Goal: Transaction & Acquisition: Subscribe to service/newsletter

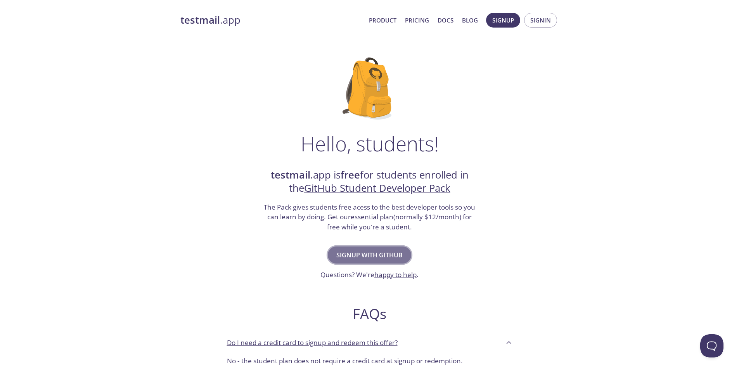
click at [377, 252] on span "Signup with GitHub" at bounding box center [369, 254] width 66 height 11
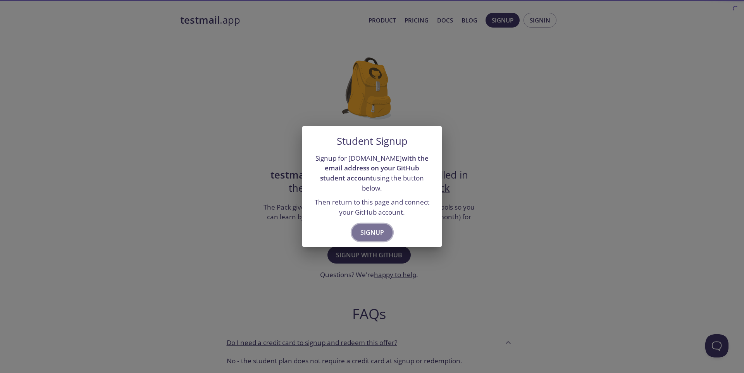
click at [371, 232] on span "Signup" at bounding box center [373, 232] width 24 height 11
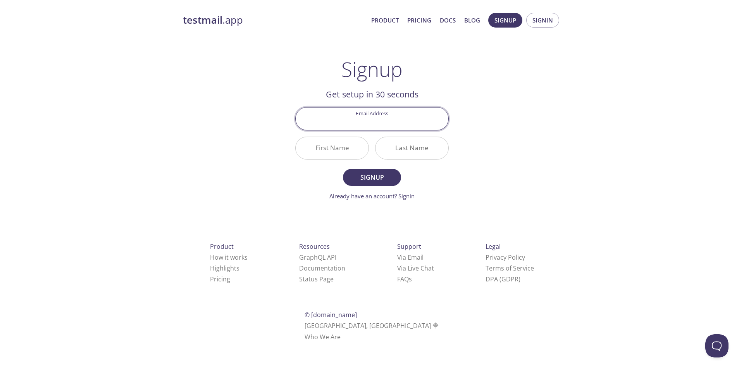
click at [379, 122] on input "Email Address" at bounding box center [372, 118] width 153 height 22
type input "[PERSON_NAME][EMAIL_ADDRESS][DOMAIN_NAME]"
click at [343, 153] on input "First Name" at bounding box center [332, 148] width 73 height 22
click at [345, 155] on input "First Name" at bounding box center [332, 148] width 73 height 22
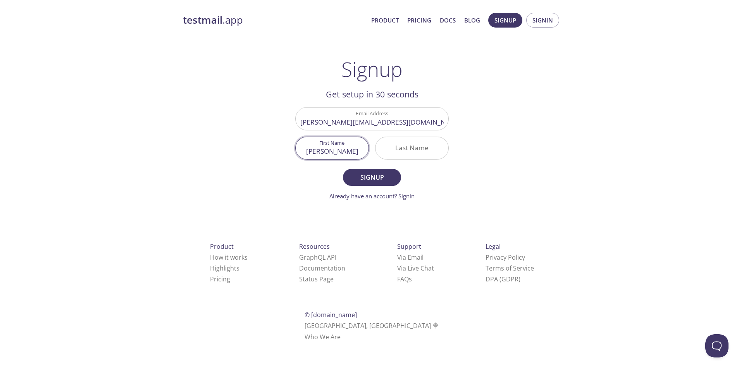
type input "[PERSON_NAME]"
type input "Laaoufi"
click at [343, 169] on button "Signup" at bounding box center [372, 177] width 58 height 17
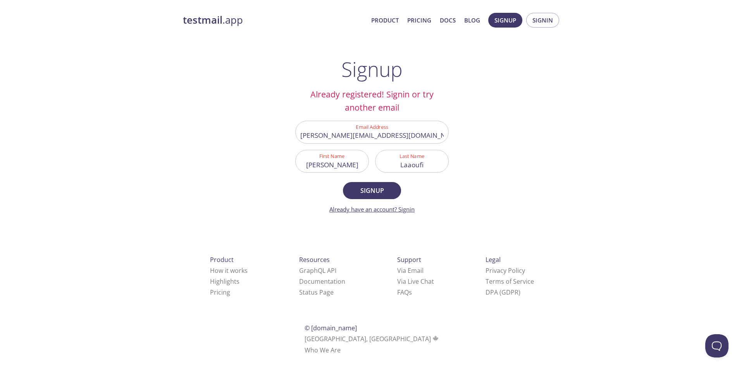
click at [403, 207] on link "Already have an account? Signin" at bounding box center [372, 209] width 85 height 8
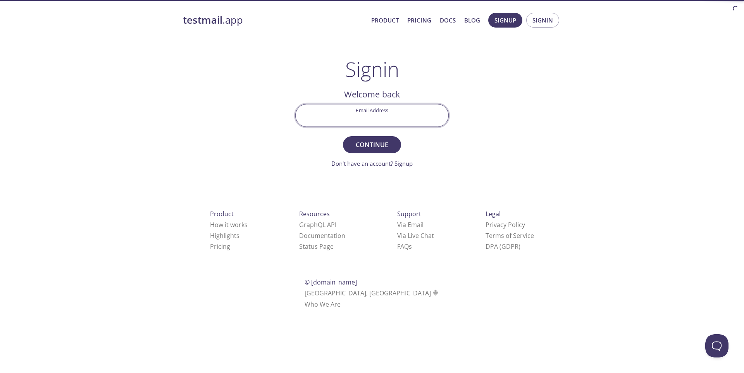
click at [374, 120] on input "Email Address" at bounding box center [372, 115] width 153 height 22
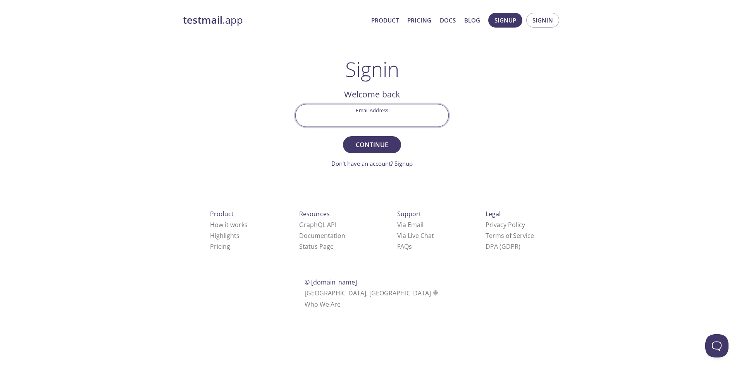
type input "[PERSON_NAME][EMAIL_ADDRESS][DOMAIN_NAME]"
click at [385, 148] on span "Continue" at bounding box center [372, 144] width 41 height 11
click at [397, 107] on input "Signin Security Code" at bounding box center [372, 115] width 153 height 22
paste input "LF5GWHW"
type input "LF5GWHW"
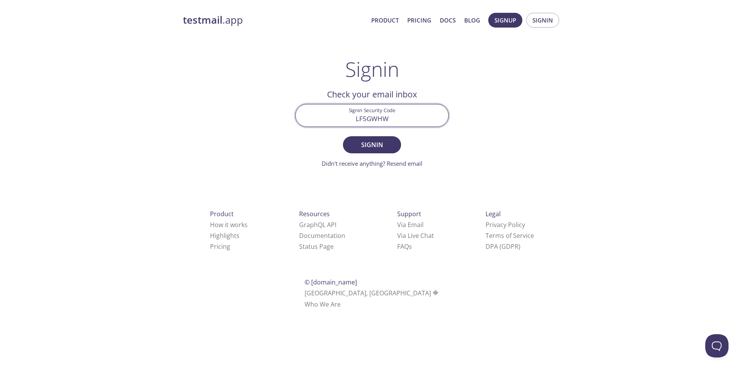
click at [343, 136] on button "Signin" at bounding box center [372, 144] width 58 height 17
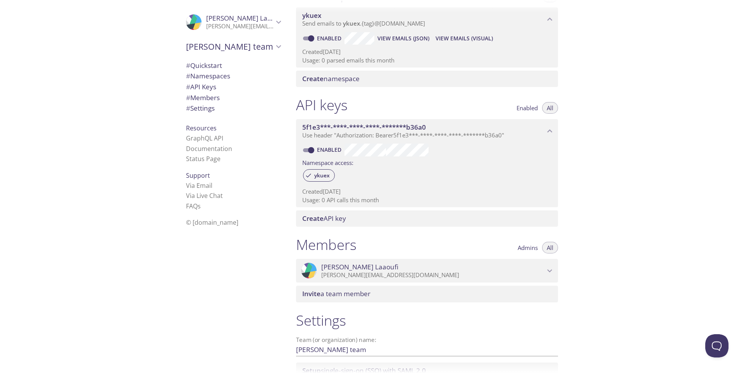
scroll to position [114, 0]
click at [363, 275] on p "[PERSON_NAME][EMAIL_ADDRESS][DOMAIN_NAME]" at bounding box center [433, 274] width 224 height 8
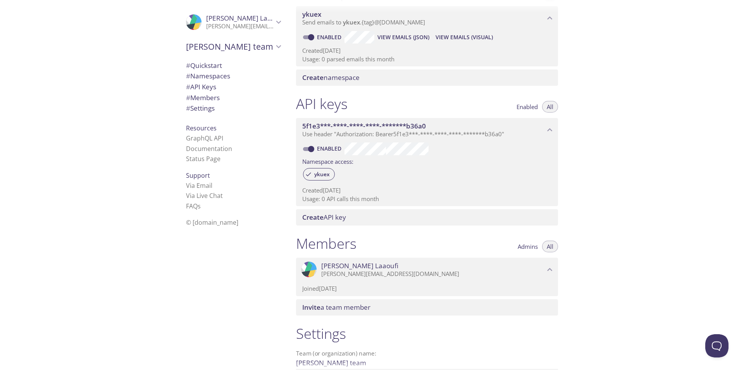
click at [363, 275] on p "[PERSON_NAME][EMAIL_ADDRESS][DOMAIN_NAME]" at bounding box center [433, 274] width 224 height 8
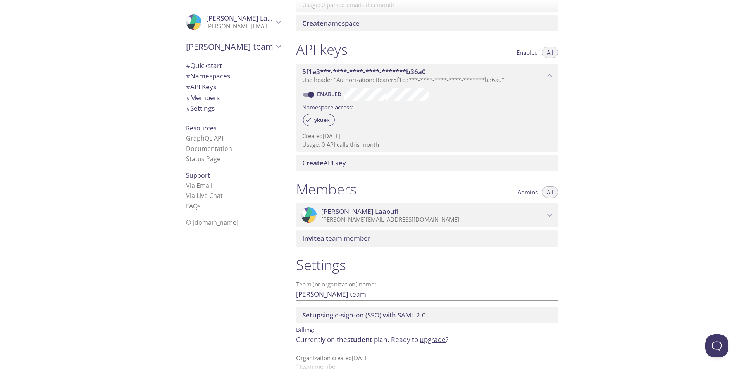
scroll to position [179, 0]
